Goal: Information Seeking & Learning: Learn about a topic

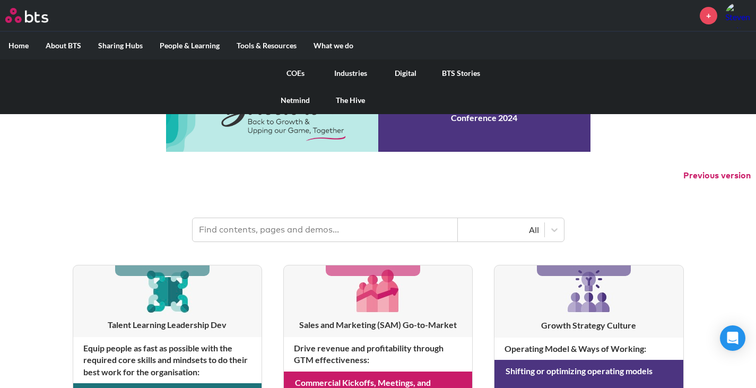
click at [301, 72] on link "COEs" at bounding box center [295, 73] width 55 height 28
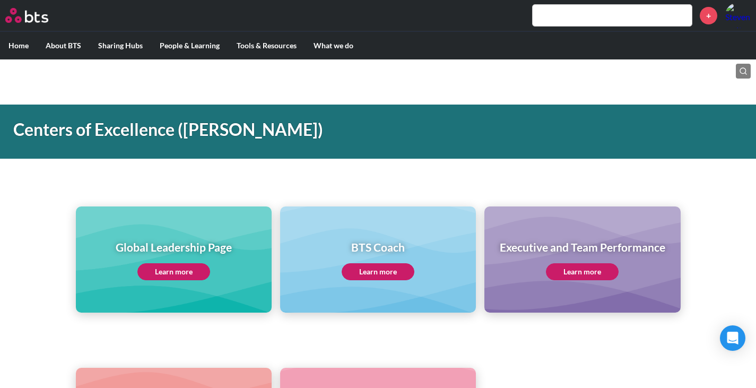
click at [183, 279] on link "Learn more" at bounding box center [173, 271] width 73 height 17
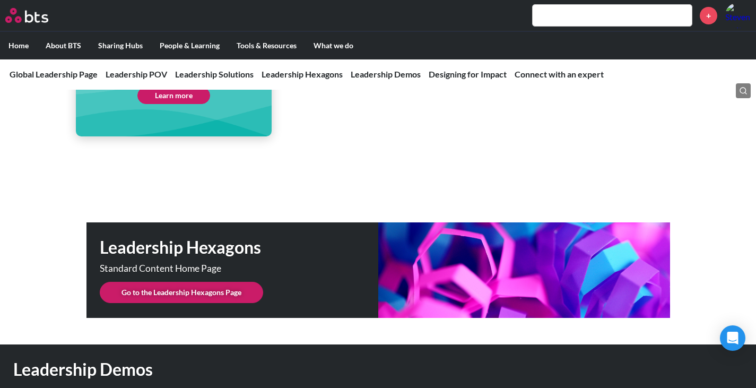
scroll to position [2581, 0]
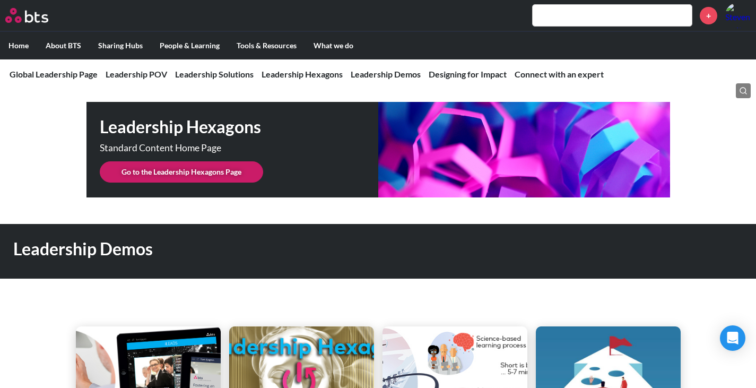
scroll to position [2701, 0]
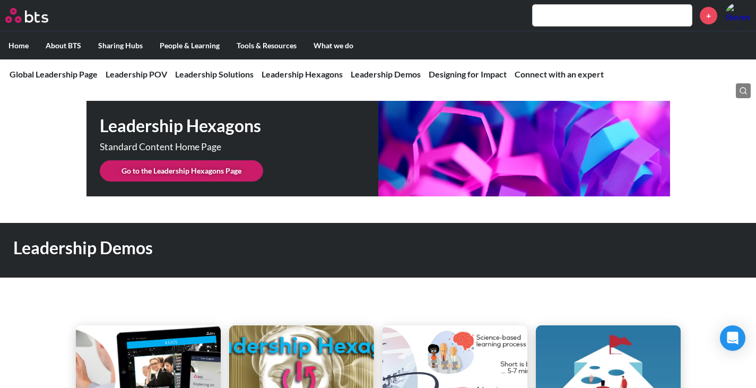
click at [226, 160] on link "Go to the Leadership Hexagons Page" at bounding box center [181, 170] width 163 height 21
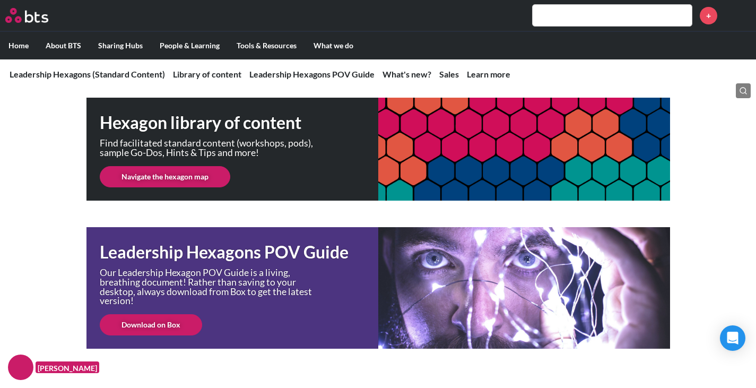
scroll to position [194, 0]
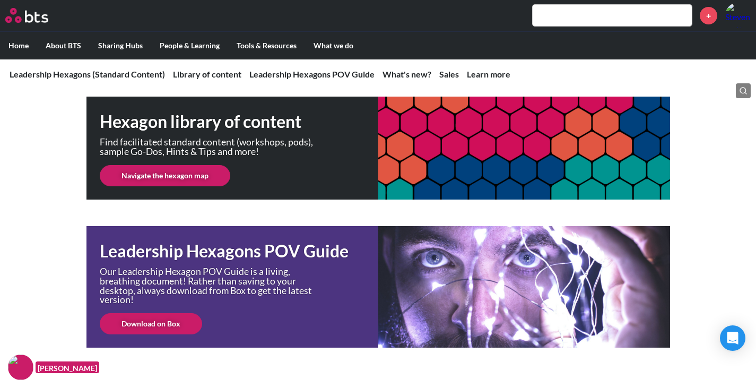
click at [204, 175] on link "Navigate the hexagon map" at bounding box center [165, 175] width 131 height 21
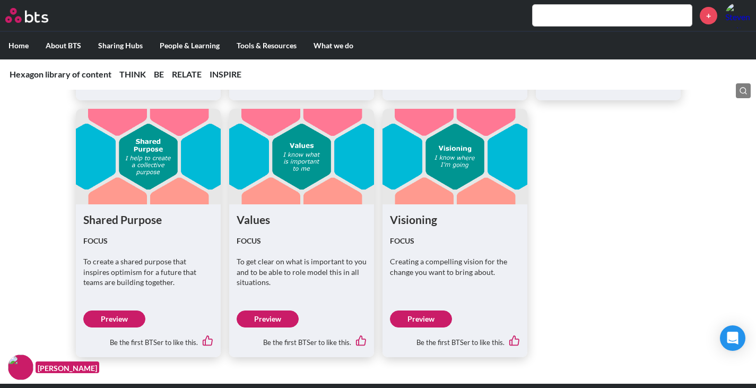
scroll to position [3565, 0]
